Goal: Task Accomplishment & Management: Manage account settings

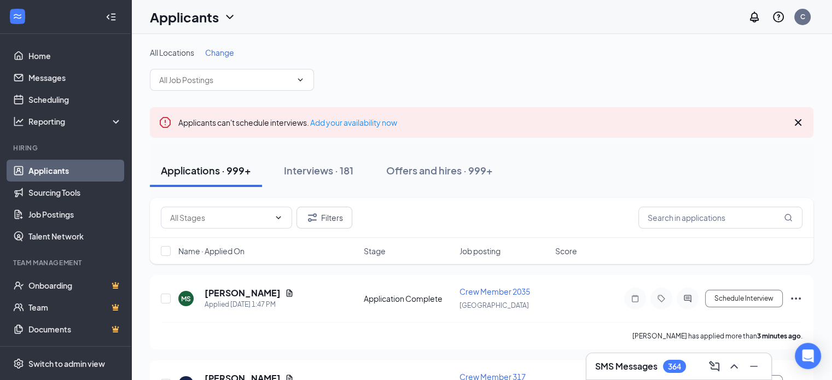
click at [302, 76] on icon "ChevronDown" at bounding box center [300, 79] width 9 height 9
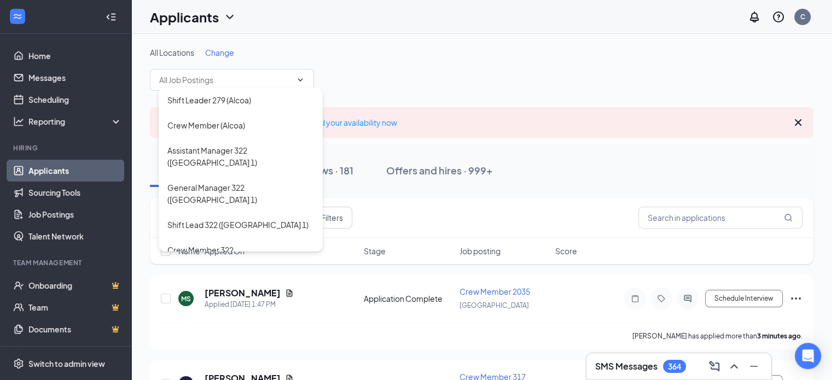
click at [488, 55] on div "All Locations Change" at bounding box center [481, 52] width 663 height 11
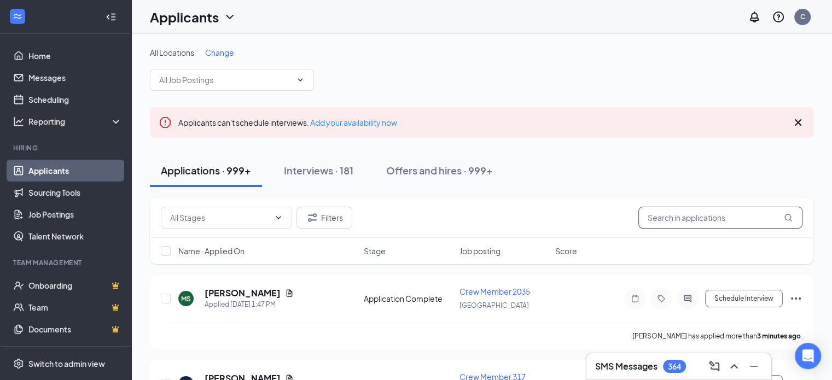
click at [698, 215] on input "text" at bounding box center [720, 218] width 164 height 22
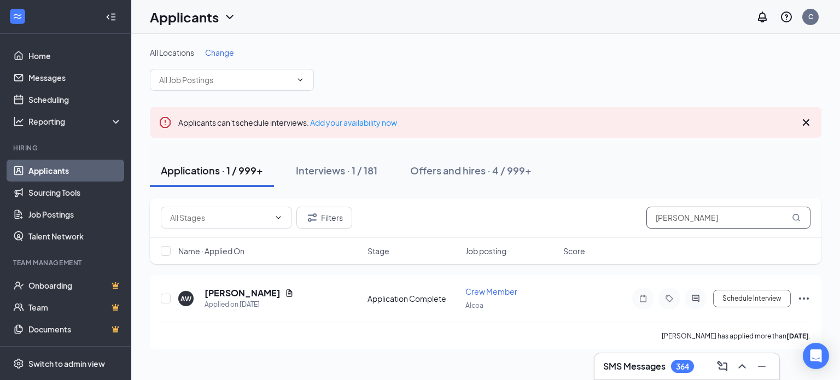
type input "[PERSON_NAME]"
click at [342, 168] on div "Interviews · 1 / 181" at bounding box center [336, 170] width 81 height 14
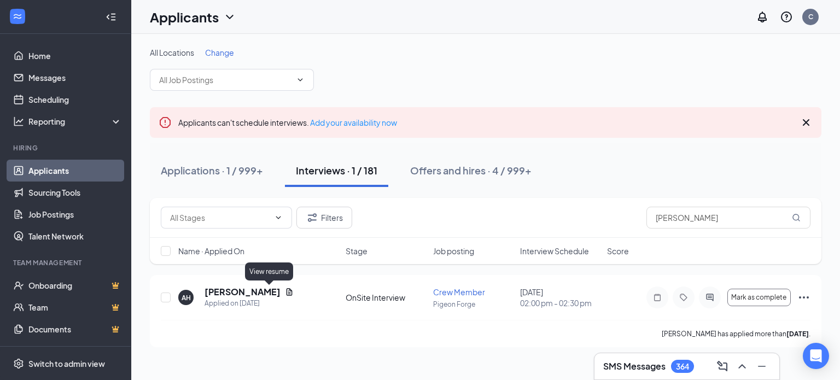
click at [285, 290] on icon "Document" at bounding box center [289, 292] width 9 height 9
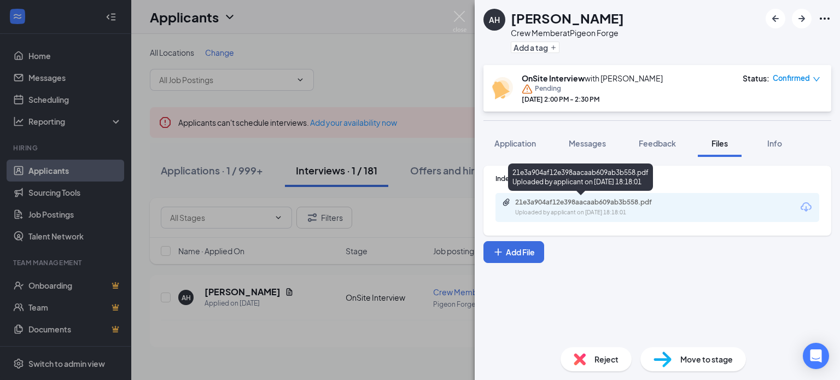
click at [562, 200] on div "21e3a904af12e398aacaab609ab3b558.pdf" at bounding box center [591, 202] width 153 height 9
